Goal: Task Accomplishment & Management: Use online tool/utility

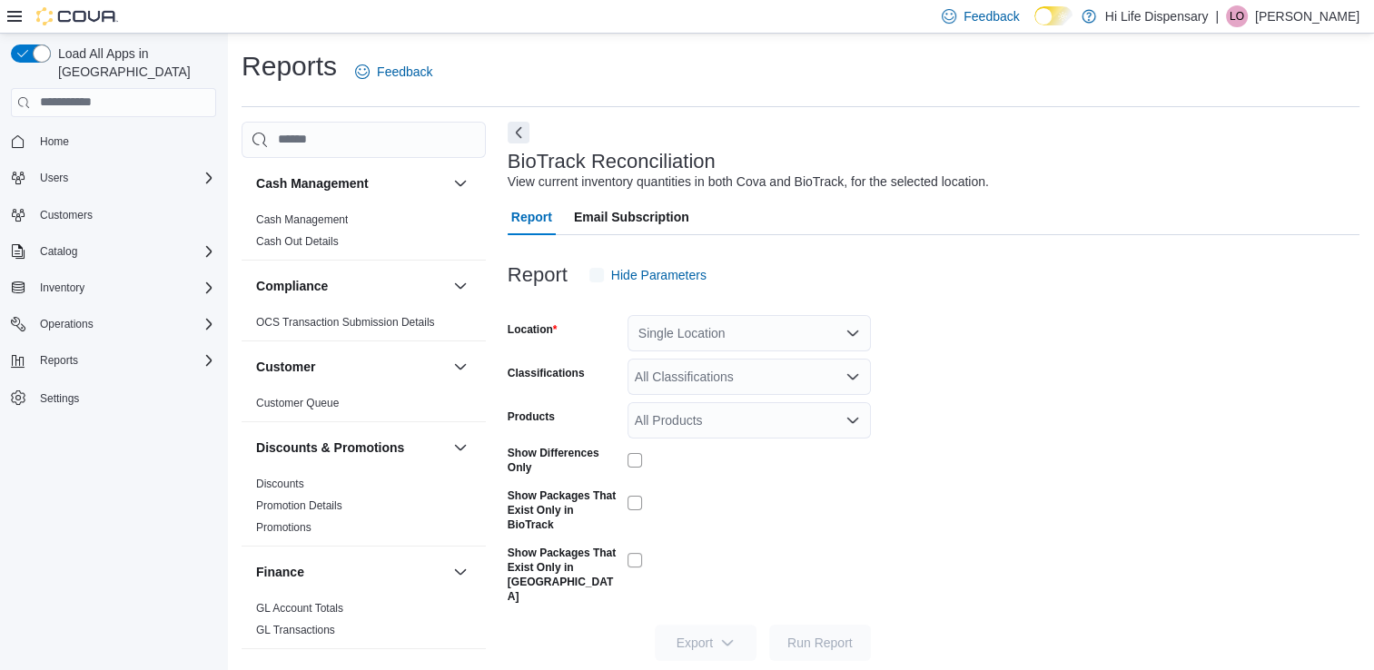
scroll to position [5, 0]
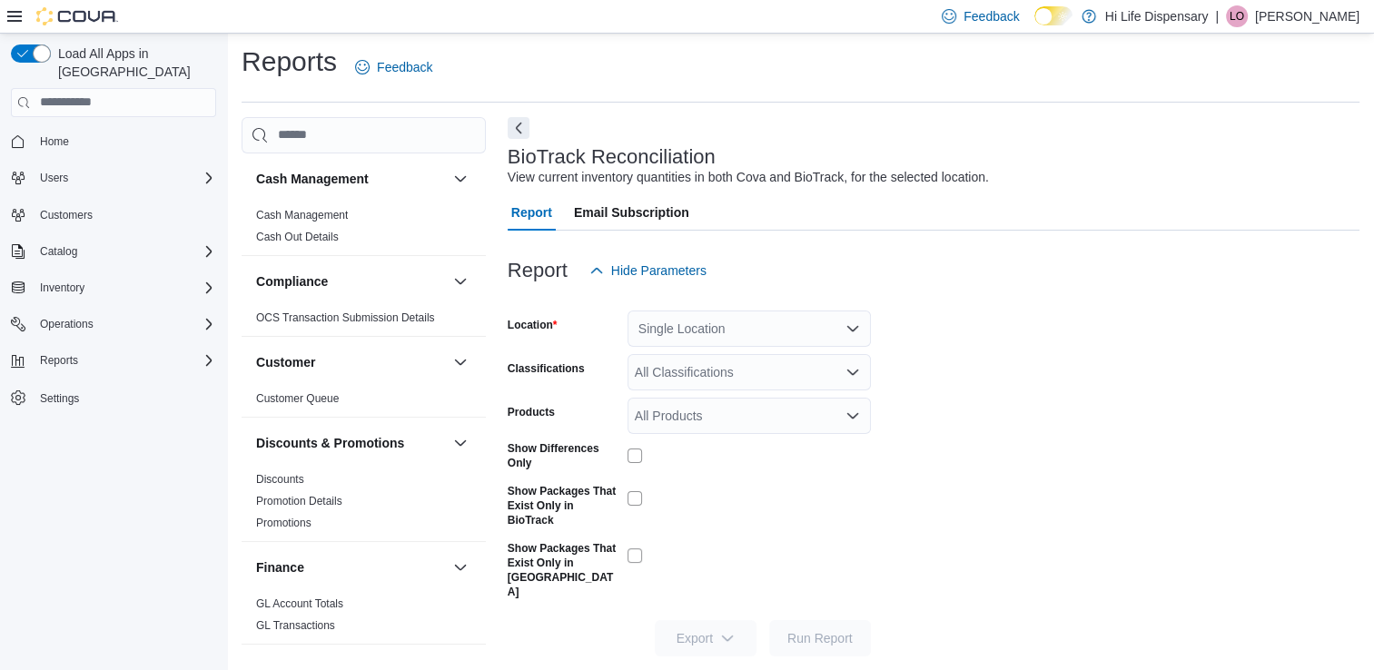
click at [861, 329] on div "Single Location" at bounding box center [749, 329] width 243 height 36
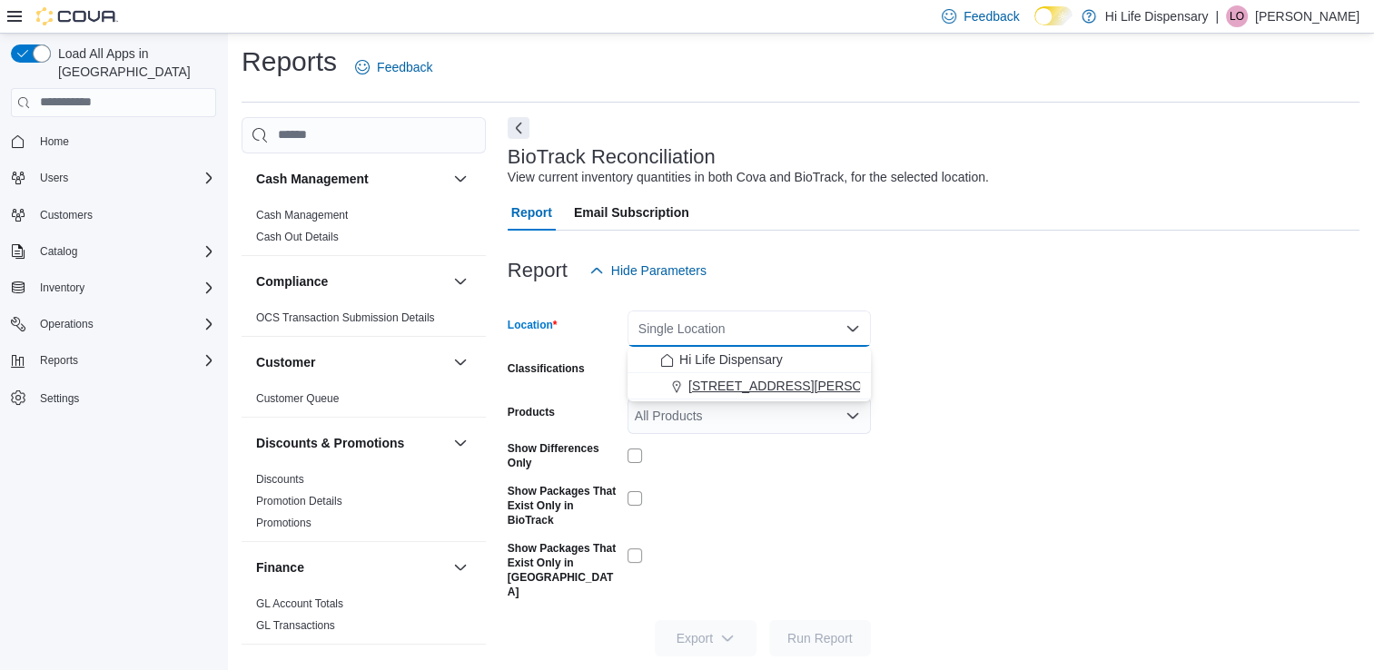
click at [798, 381] on div "[STREET_ADDRESS][PERSON_NAME]" at bounding box center [760, 386] width 200 height 18
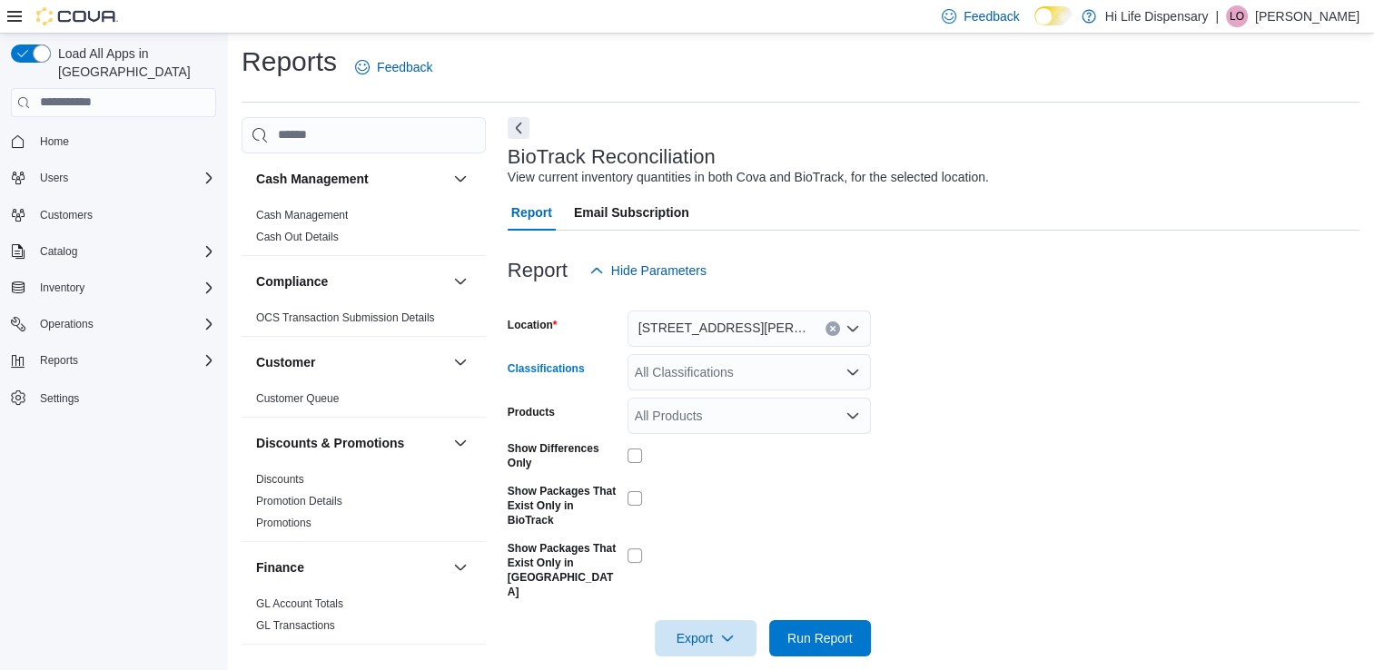
click at [854, 372] on icon "Open list of options" at bounding box center [852, 372] width 11 height 5
click at [936, 326] on form "Location [STREET_ADDRESS][PERSON_NAME] Classifications All Classifications Prod…" at bounding box center [934, 473] width 852 height 368
click at [99, 350] on div "Reports" at bounding box center [124, 361] width 183 height 22
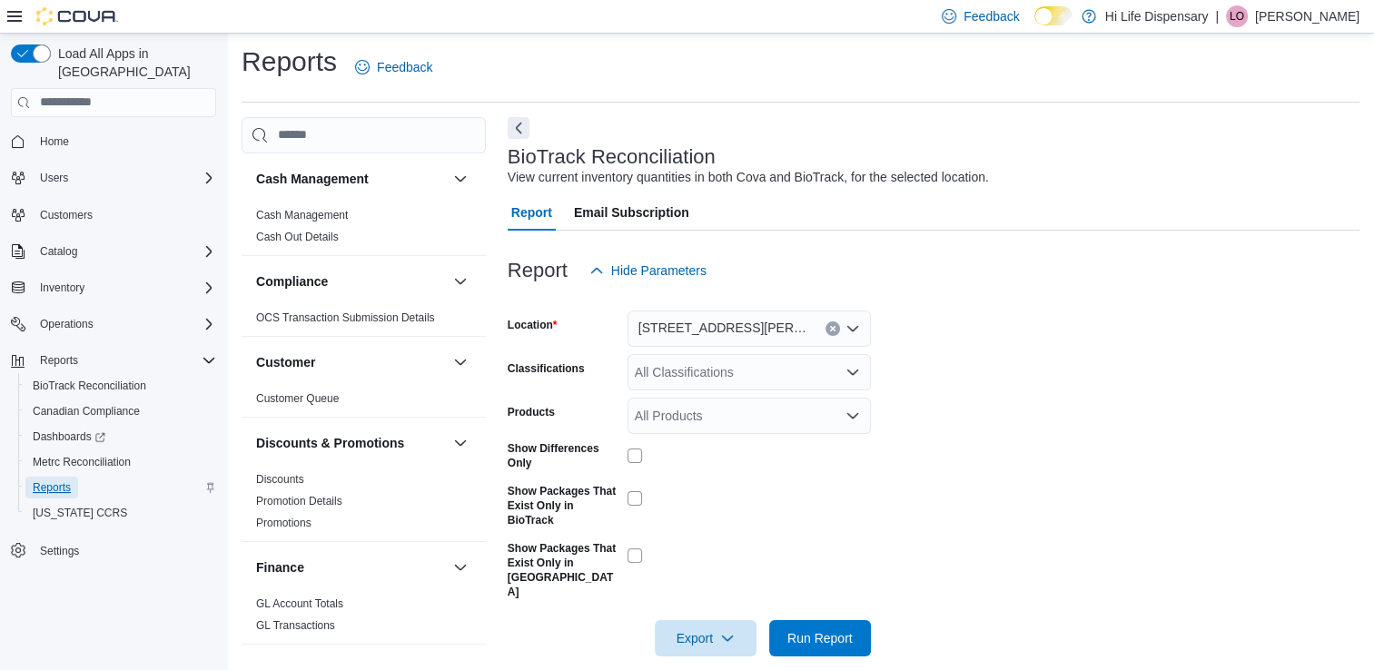
click at [64, 478] on span "Reports" at bounding box center [52, 488] width 38 height 22
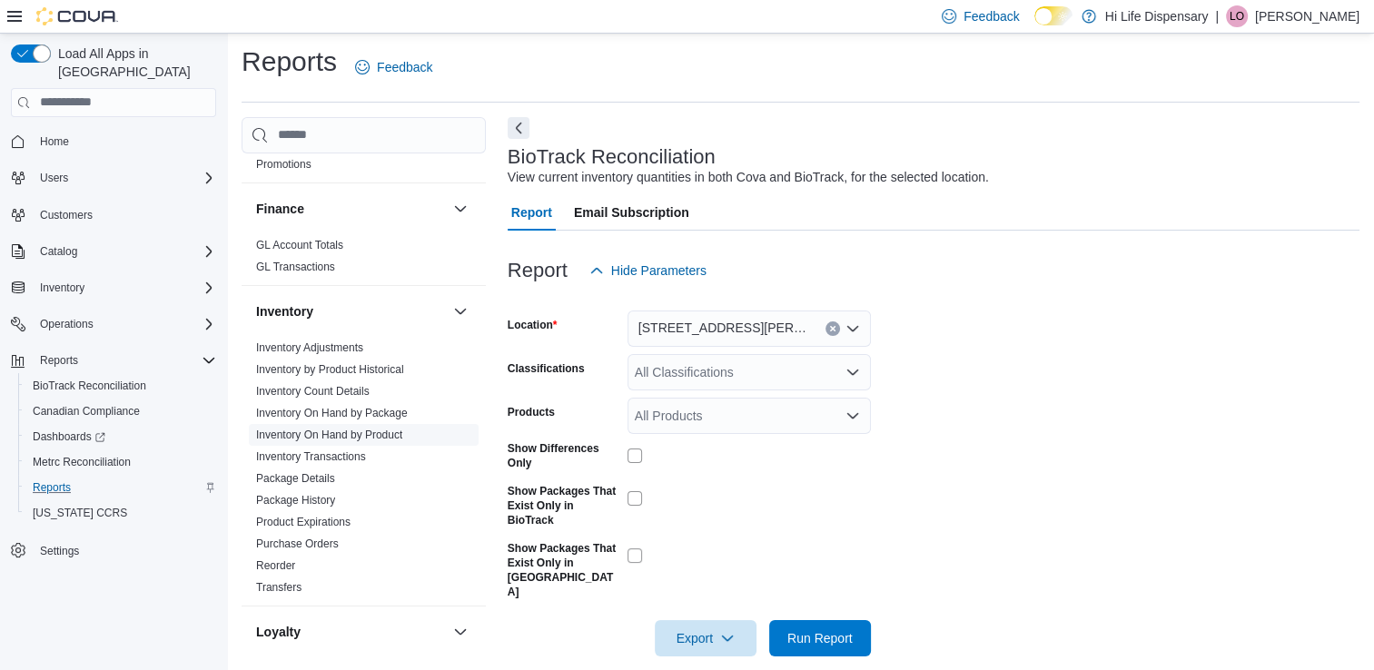
scroll to position [363, 0]
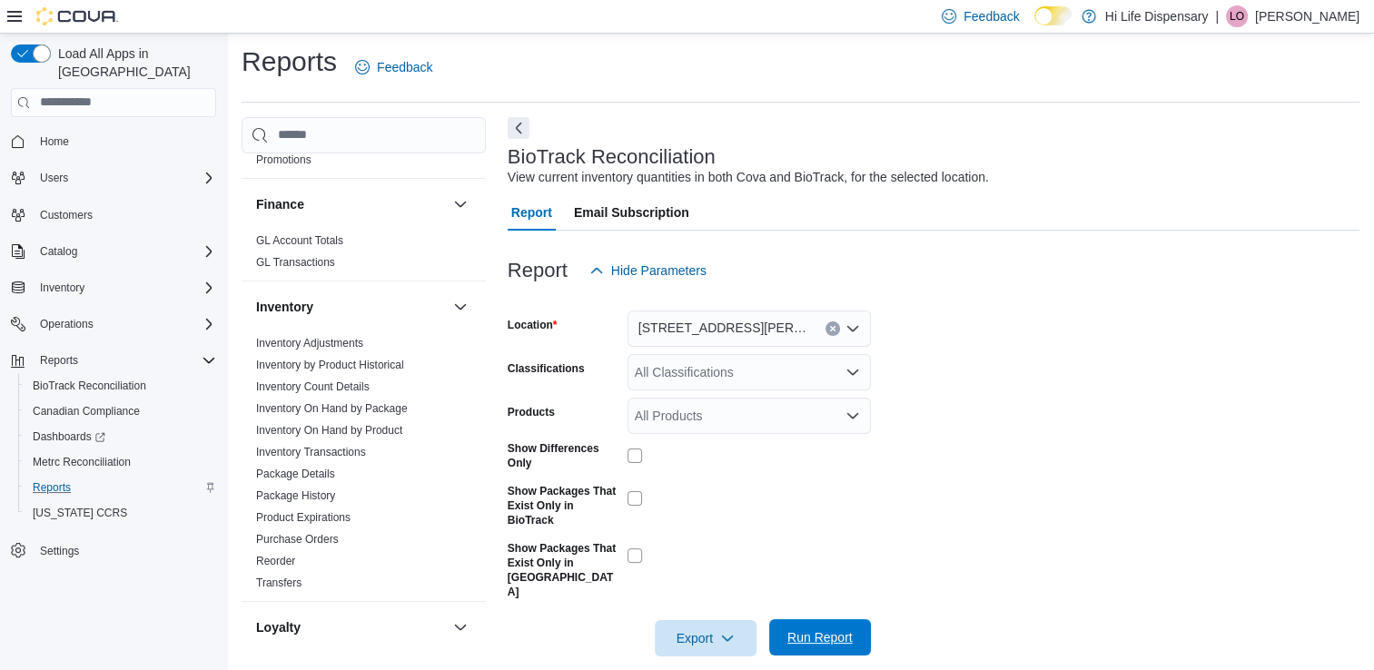
click at [806, 628] on span "Run Report" at bounding box center [819, 637] width 65 height 18
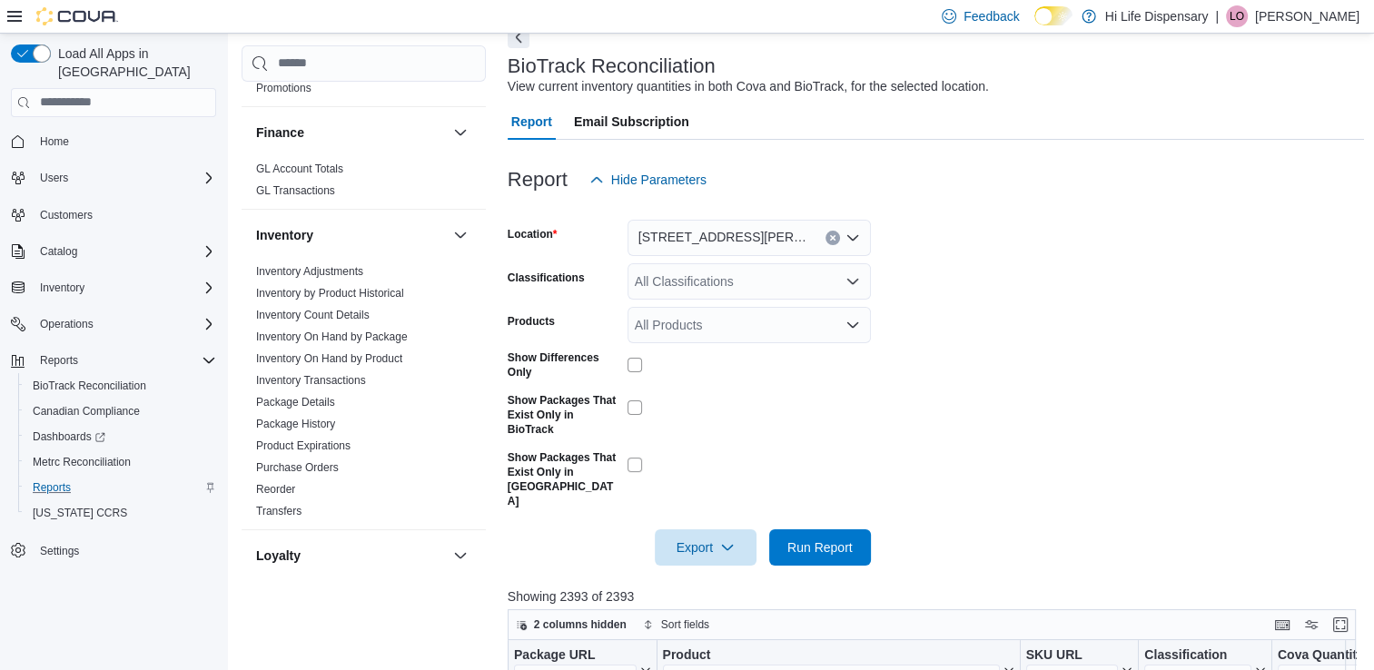
click at [850, 274] on icon "Open list of options" at bounding box center [852, 281] width 15 height 15
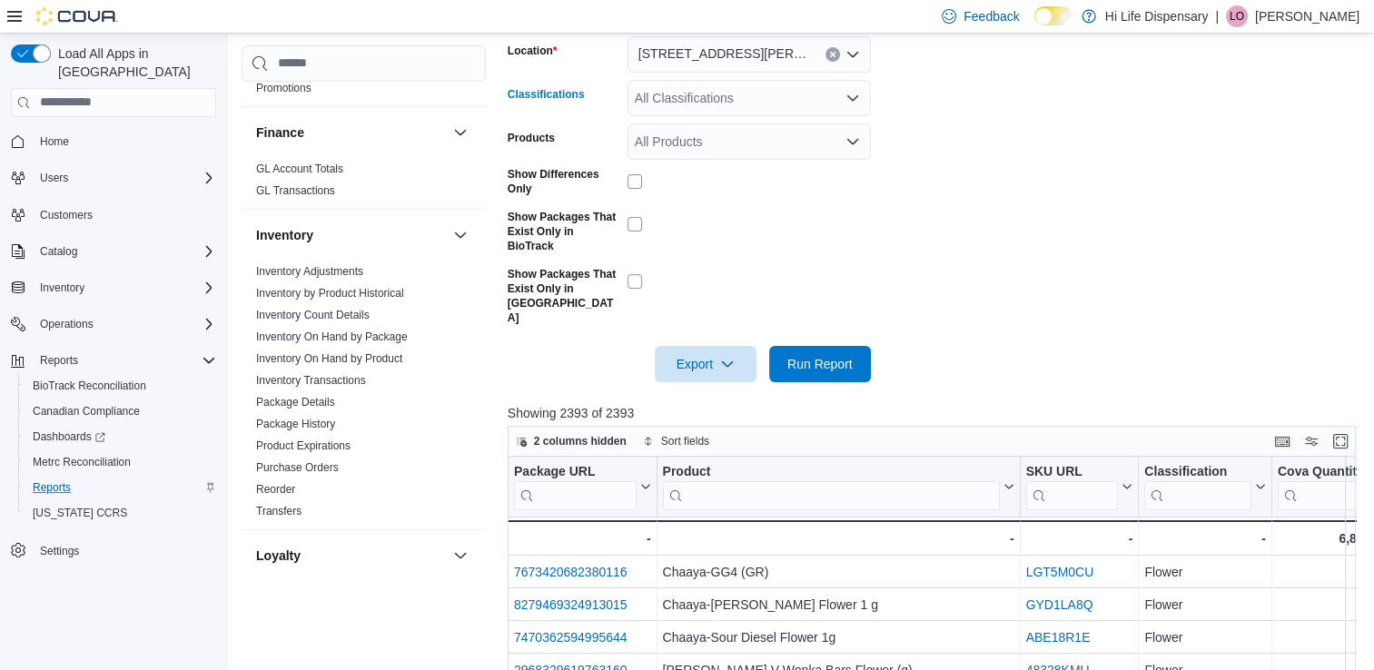
scroll to position [277, 0]
click at [855, 151] on div "All Products" at bounding box center [749, 143] width 243 height 36
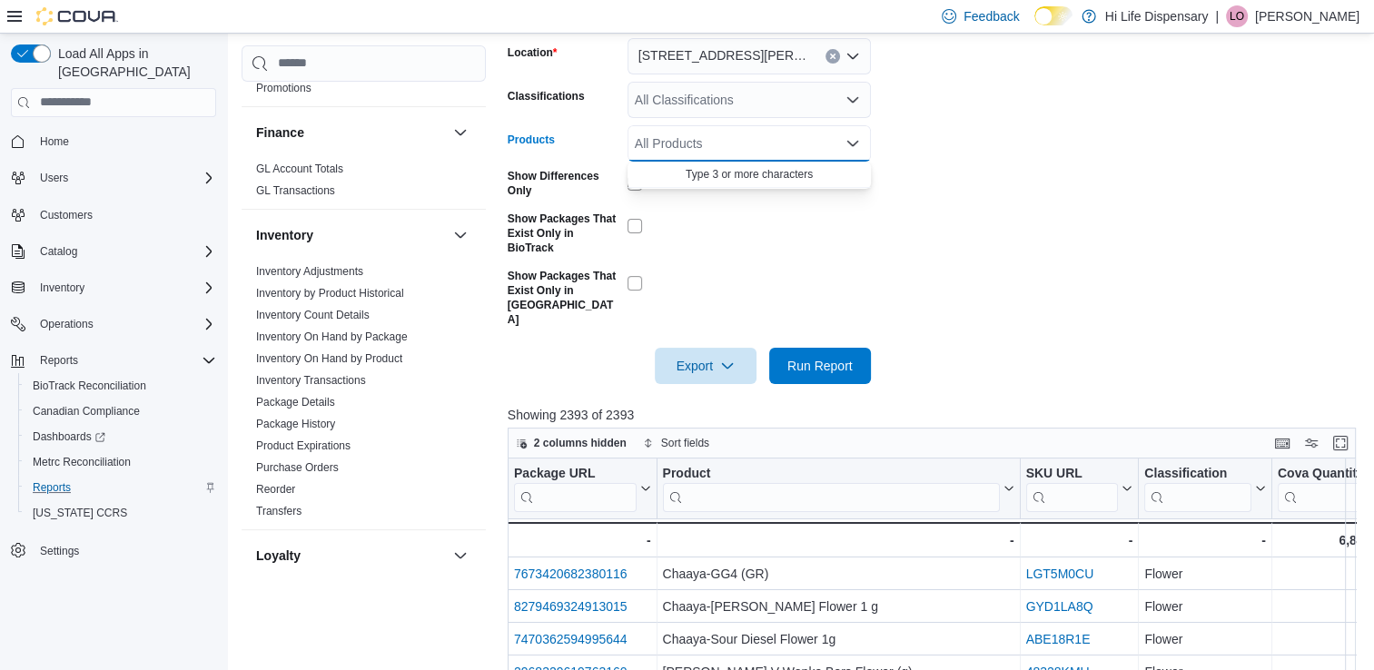
click at [854, 143] on icon "Close list of options" at bounding box center [852, 143] width 11 height 5
click at [835, 54] on icon "Clear input" at bounding box center [832, 56] width 7 height 7
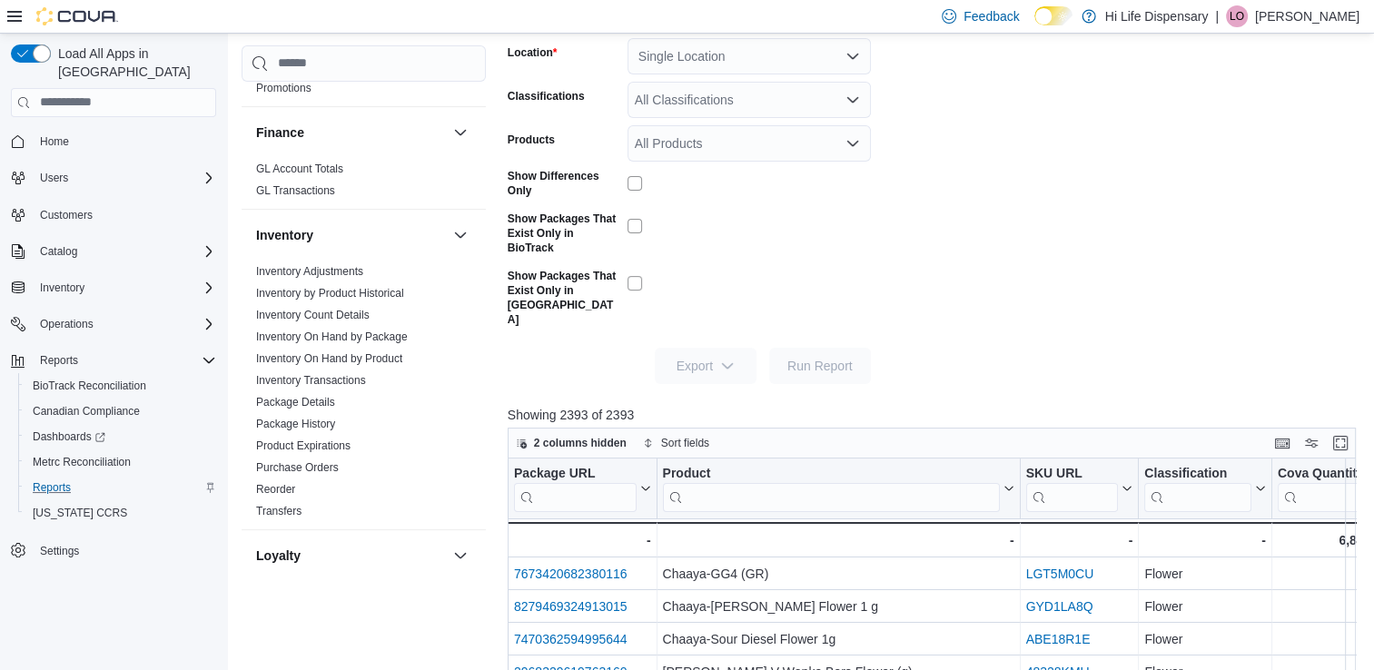
click at [926, 114] on form "Location Single Location Classifications All Classifications Products All Produ…" at bounding box center [936, 200] width 857 height 368
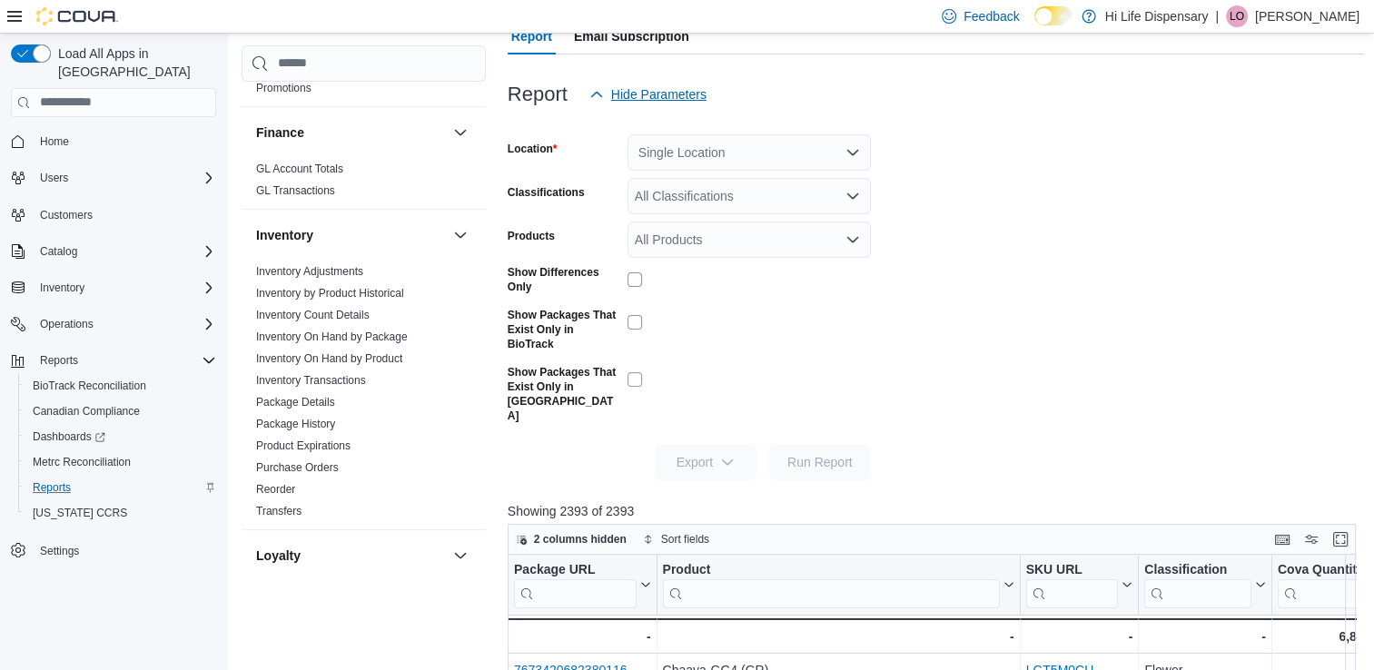
scroll to position [95, 0]
